Goal: Transaction & Acquisition: Obtain resource

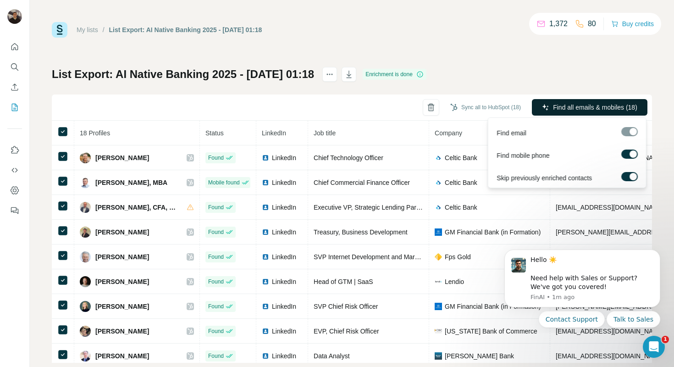
click at [567, 104] on span "Find all emails & mobiles (18)" at bounding box center [595, 107] width 84 height 9
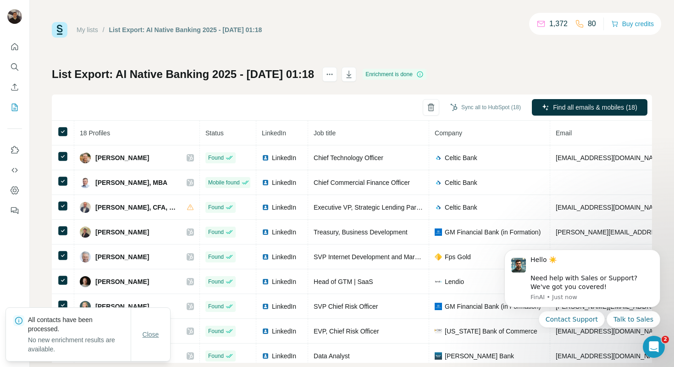
click at [146, 341] on button "Close" at bounding box center [150, 334] width 29 height 17
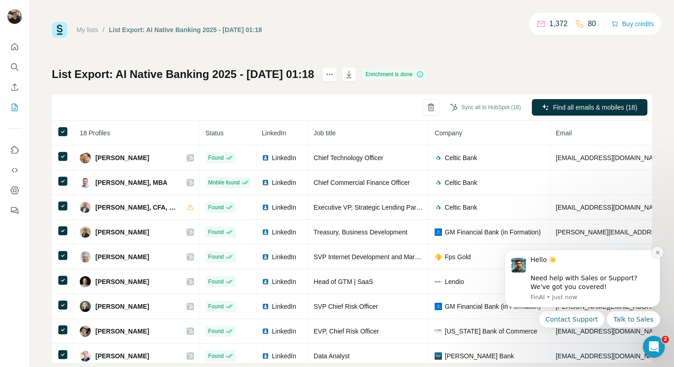
click at [658, 254] on icon "Dismiss notification" at bounding box center [657, 252] width 5 height 5
click at [462, 64] on div "My lists / List Export: AI Native Banking 2025 - [DATE] 01:18 1,372 80 Buy cred…" at bounding box center [352, 192] width 600 height 341
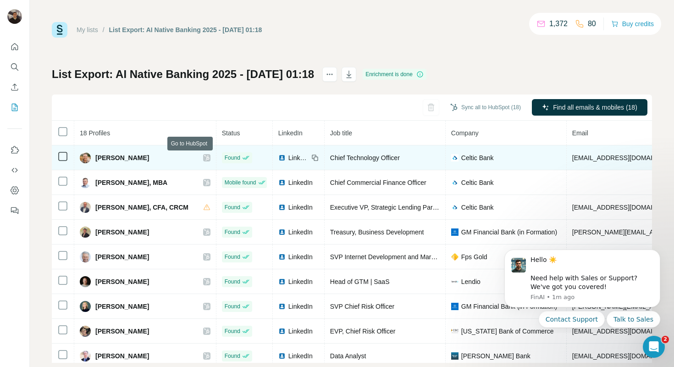
click at [204, 157] on icon at bounding box center [206, 158] width 5 height 6
